Goal: Obtain resource: Obtain resource

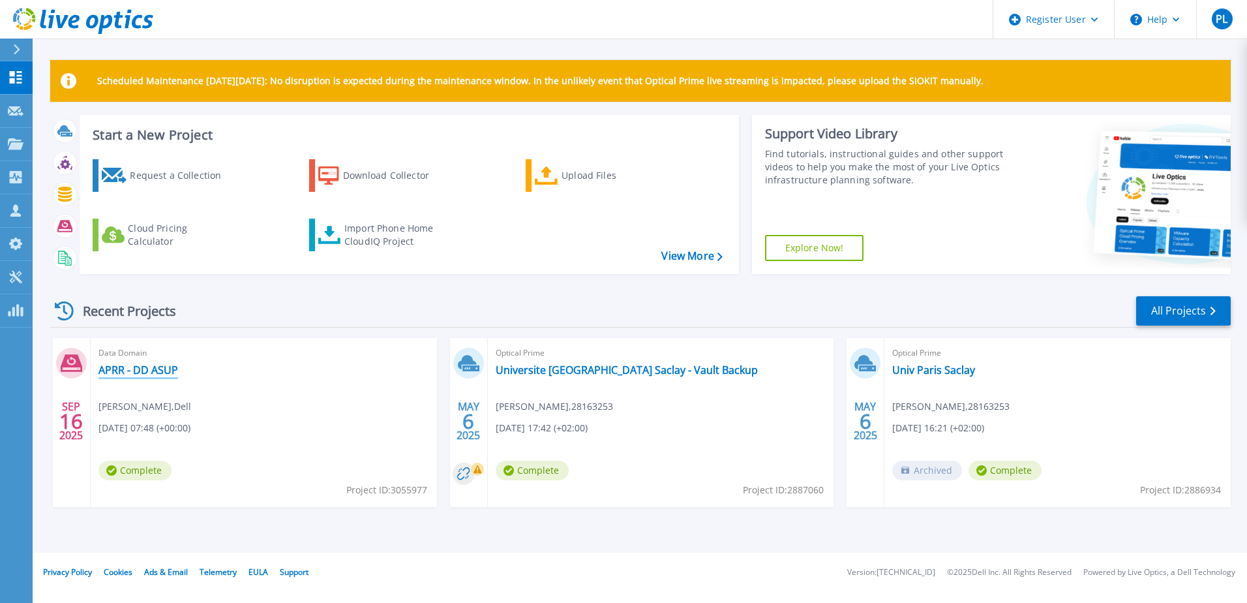
click at [160, 365] on link "APRR - DD ASUP" at bounding box center [138, 369] width 80 height 13
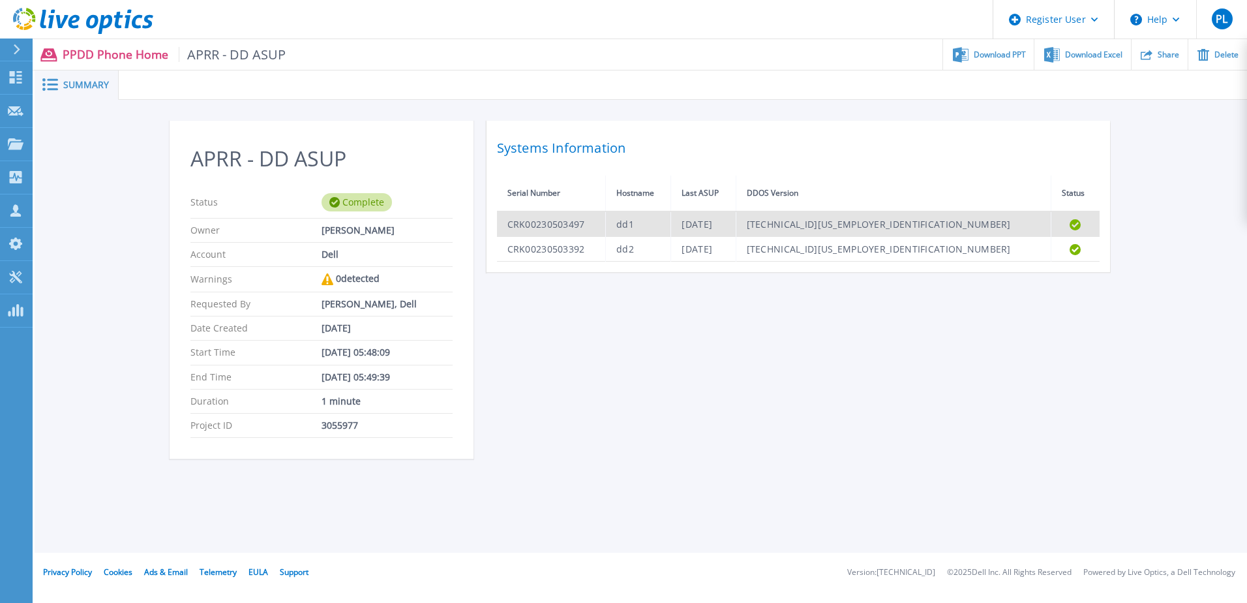
click at [553, 224] on td "CRK00230503497" at bounding box center [551, 223] width 109 height 25
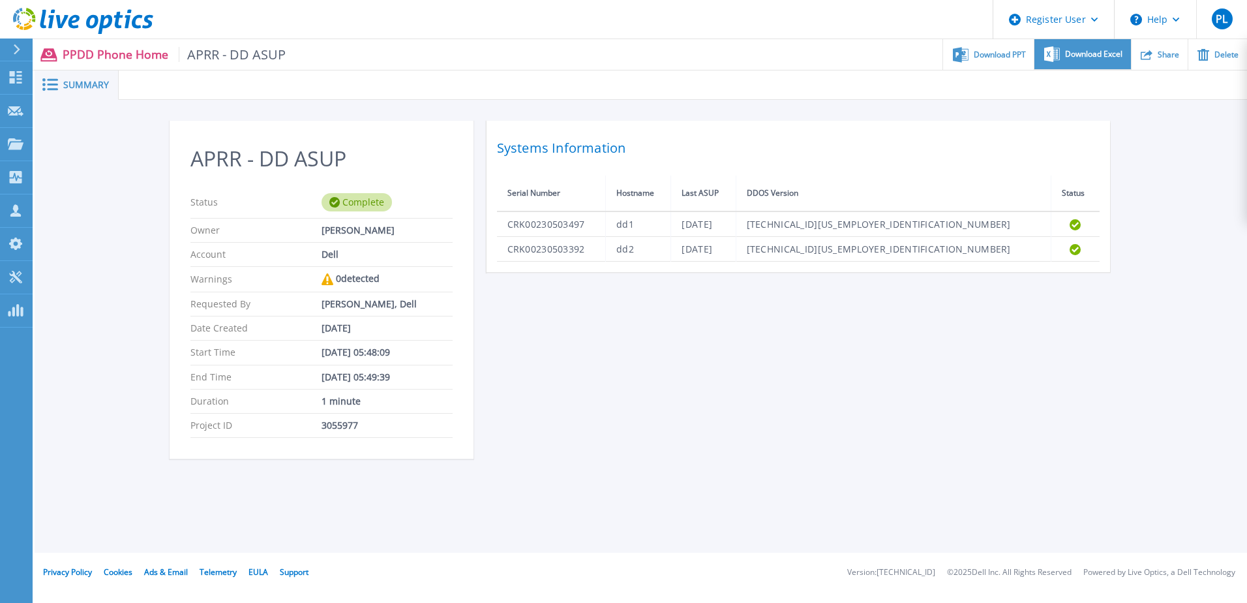
click at [1107, 59] on div "Download Excel" at bounding box center [1082, 54] width 96 height 31
click at [107, 16] on icon at bounding box center [105, 24] width 14 height 19
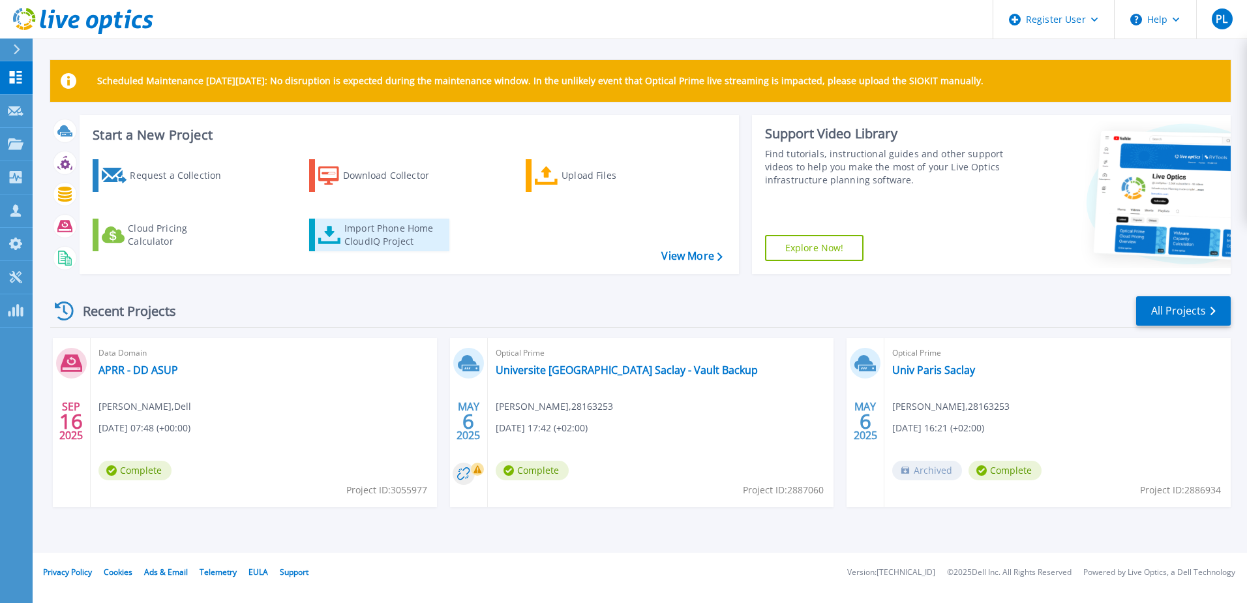
click at [389, 235] on div "Import Phone Home CloudIQ Project" at bounding box center [395, 235] width 102 height 26
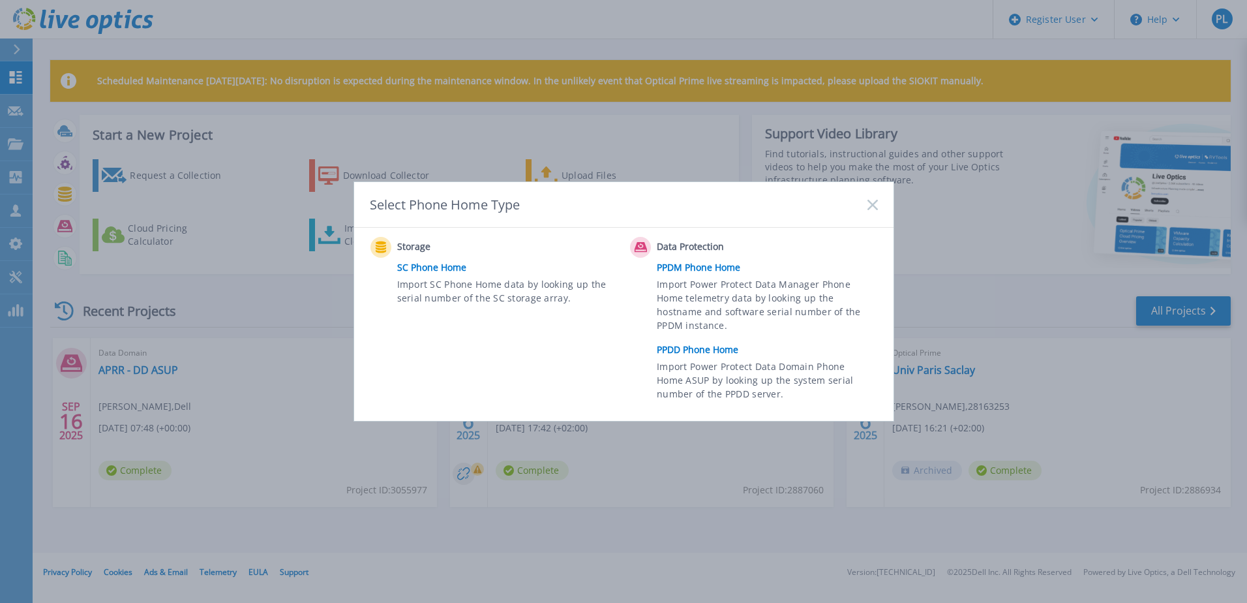
click at [700, 346] on link "PPDD Phone Home" at bounding box center [770, 350] width 227 height 20
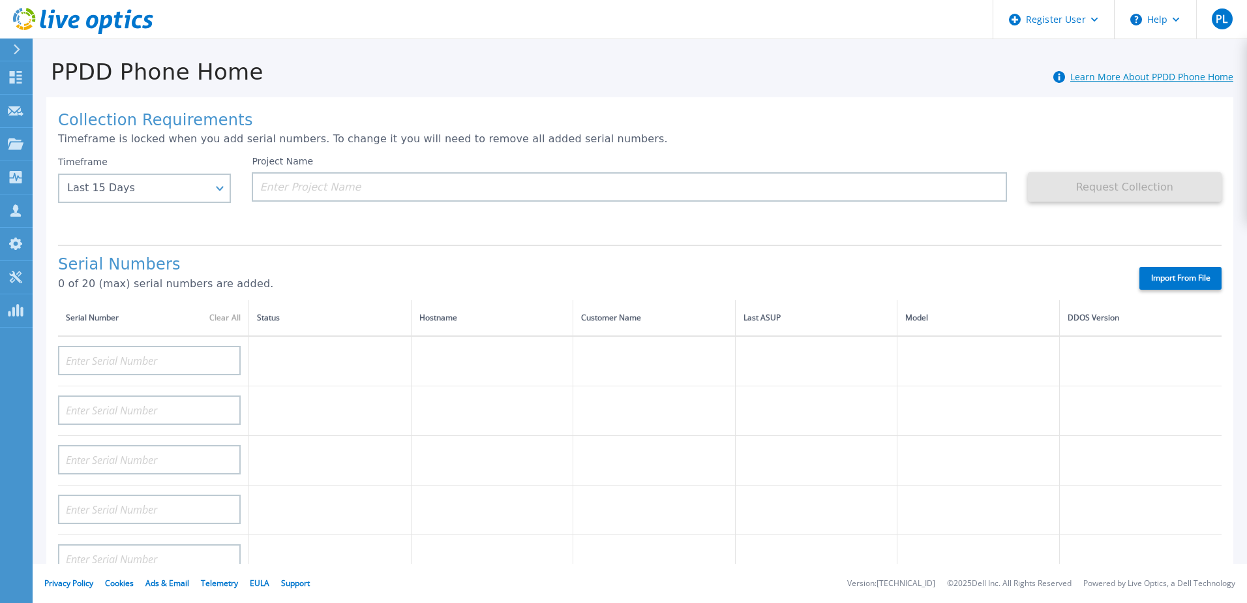
click at [1177, 81] on link "Learn More About PPDD Phone Home" at bounding box center [1151, 76] width 163 height 12
